Goal: Find specific page/section: Find specific page/section

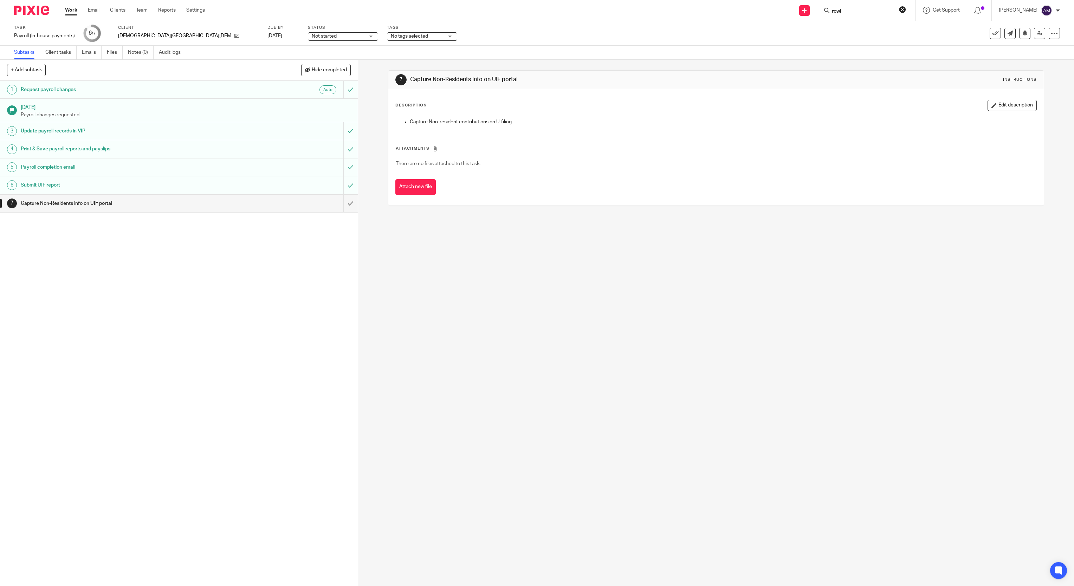
type input "rowl"
click button "submit" at bounding box center [0, 0] width 0 height 0
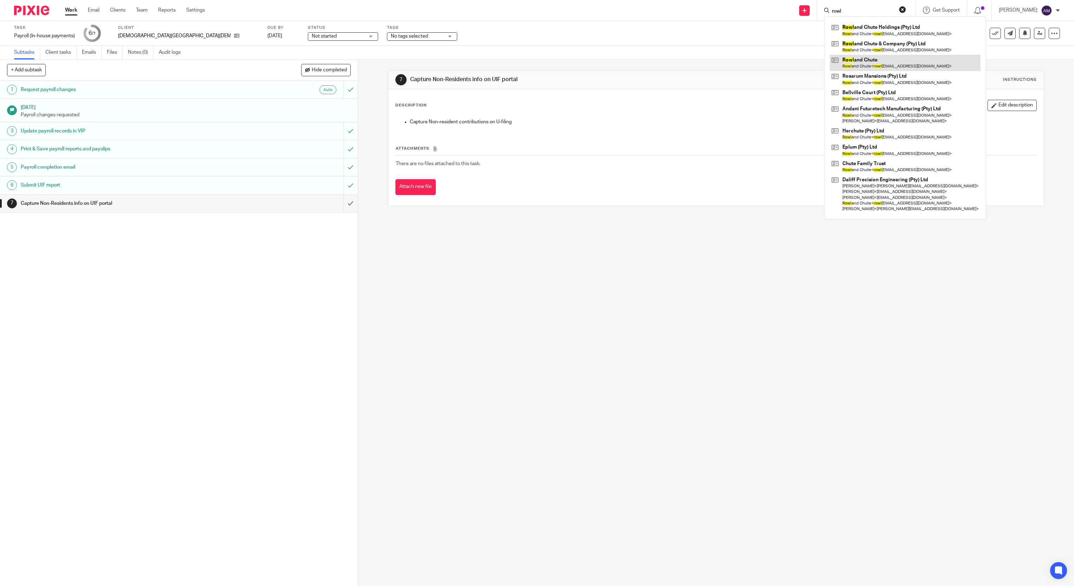
click at [889, 66] on link at bounding box center [904, 63] width 151 height 16
